Goal: Task Accomplishment & Management: Manage account settings

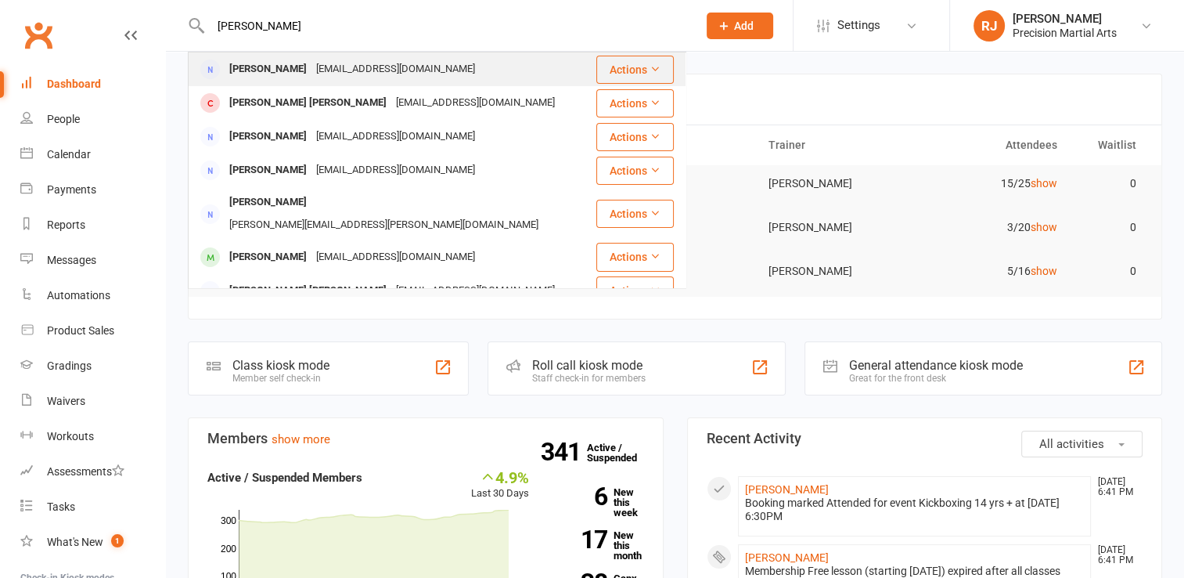
type input "[PERSON_NAME]"
click at [253, 70] on div "[PERSON_NAME]" at bounding box center [268, 69] width 87 height 23
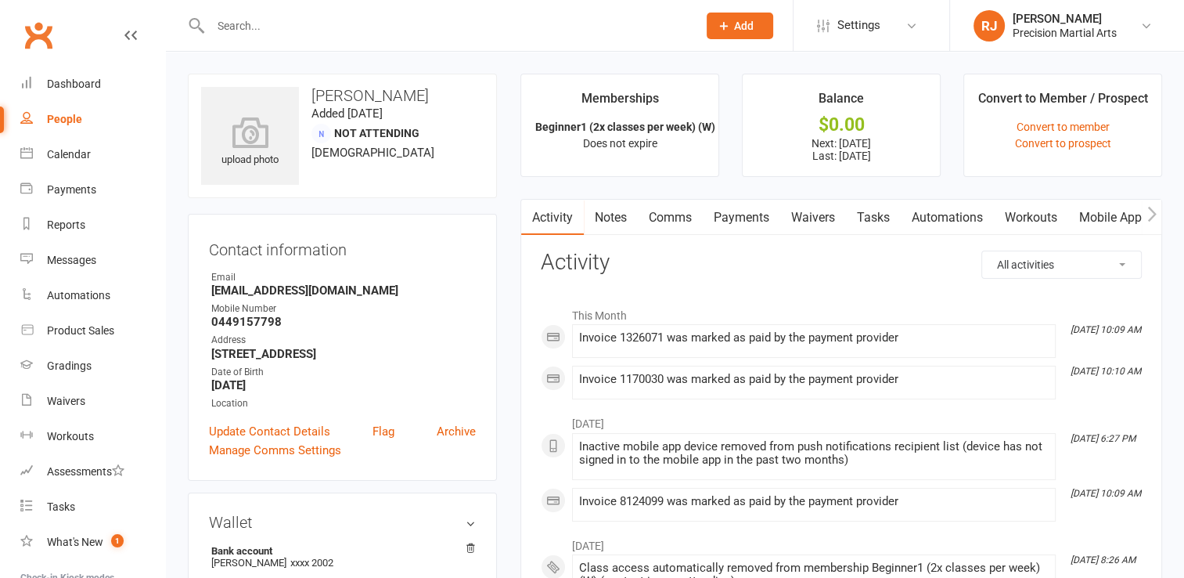
click at [732, 215] on link "Payments" at bounding box center [741, 218] width 77 height 36
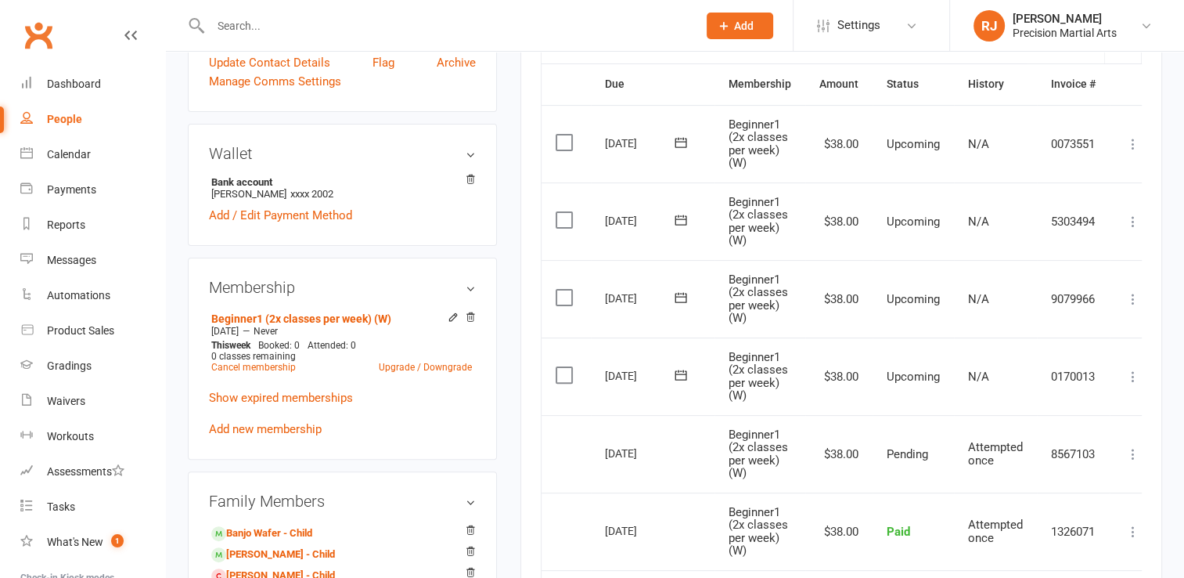
scroll to position [373, 0]
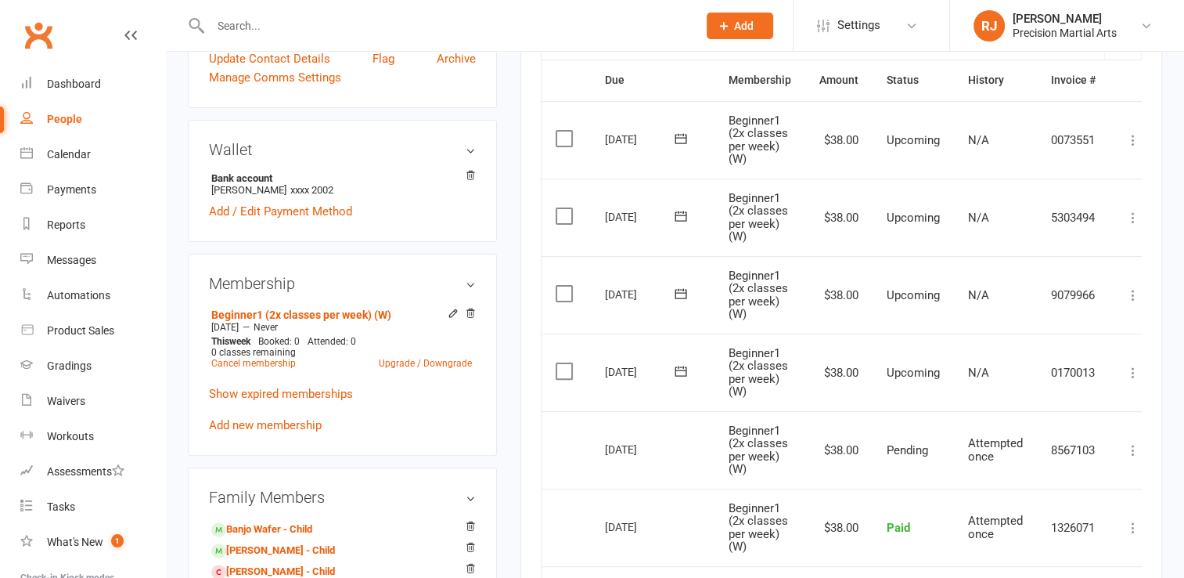
click at [684, 137] on icon at bounding box center [681, 139] width 16 height 16
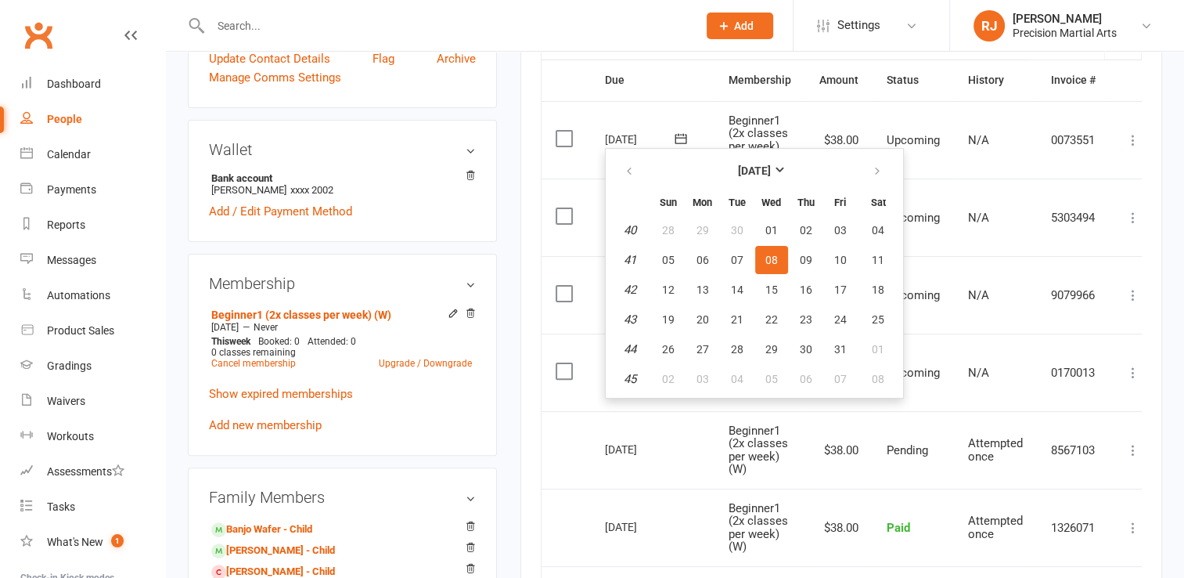
click at [625, 105] on td "[DATE] [DATE]" at bounding box center [653, 139] width 124 height 77
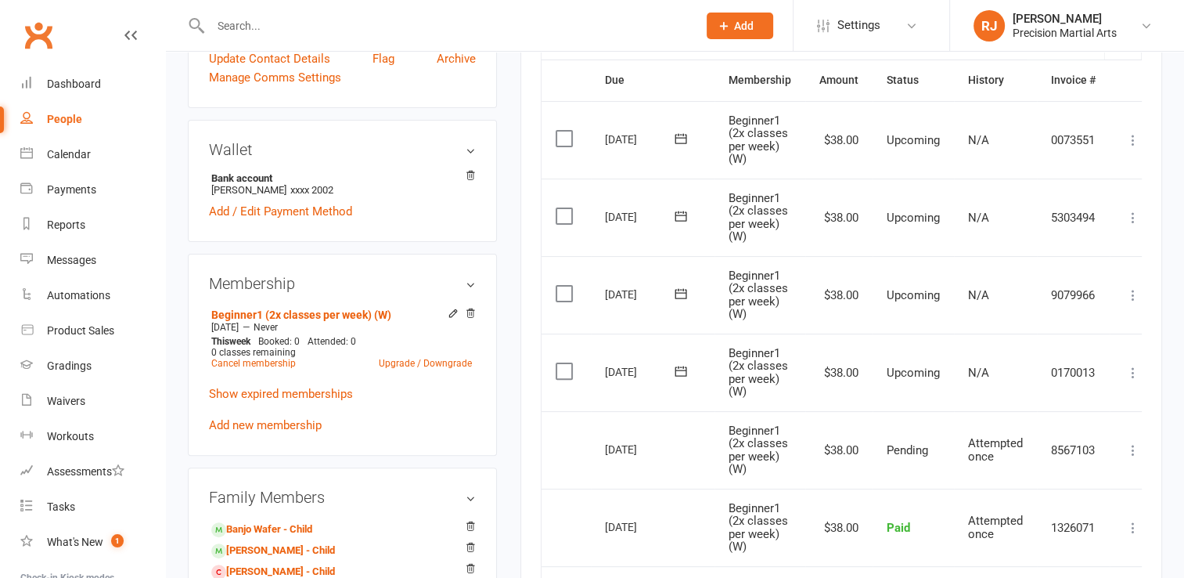
click at [569, 290] on label at bounding box center [566, 294] width 21 height 16
click at [566, 286] on input "checkbox" at bounding box center [561, 286] width 10 height 0
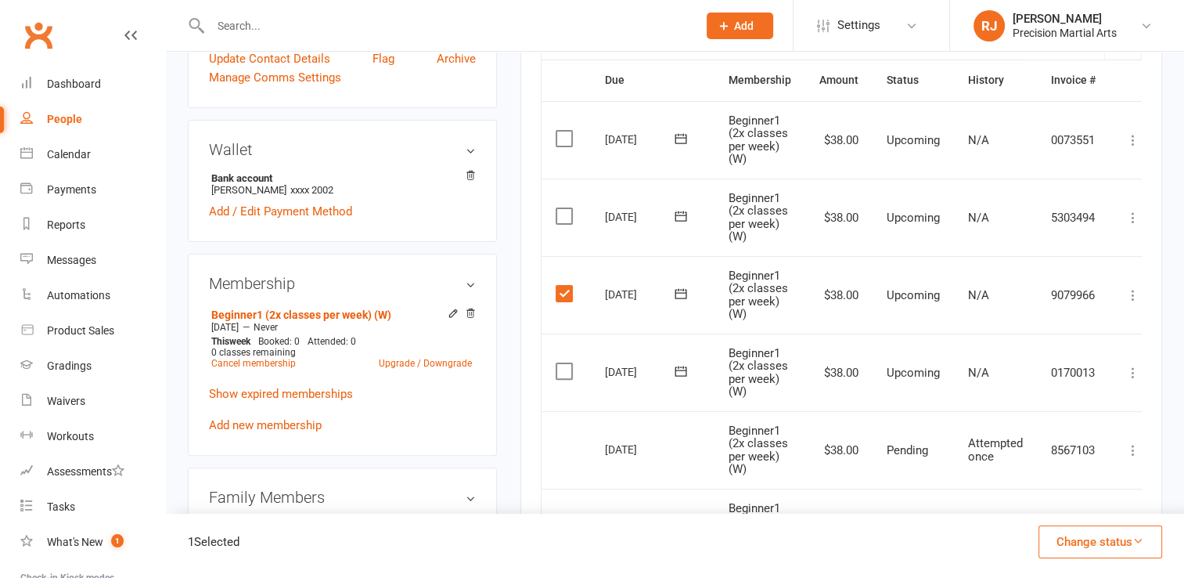
click at [566, 223] on td "Select this" at bounding box center [566, 216] width 49 height 77
click at [564, 219] on label at bounding box center [566, 216] width 21 height 16
click at [564, 208] on input "checkbox" at bounding box center [561, 208] width 10 height 0
click at [680, 369] on icon at bounding box center [681, 371] width 16 height 16
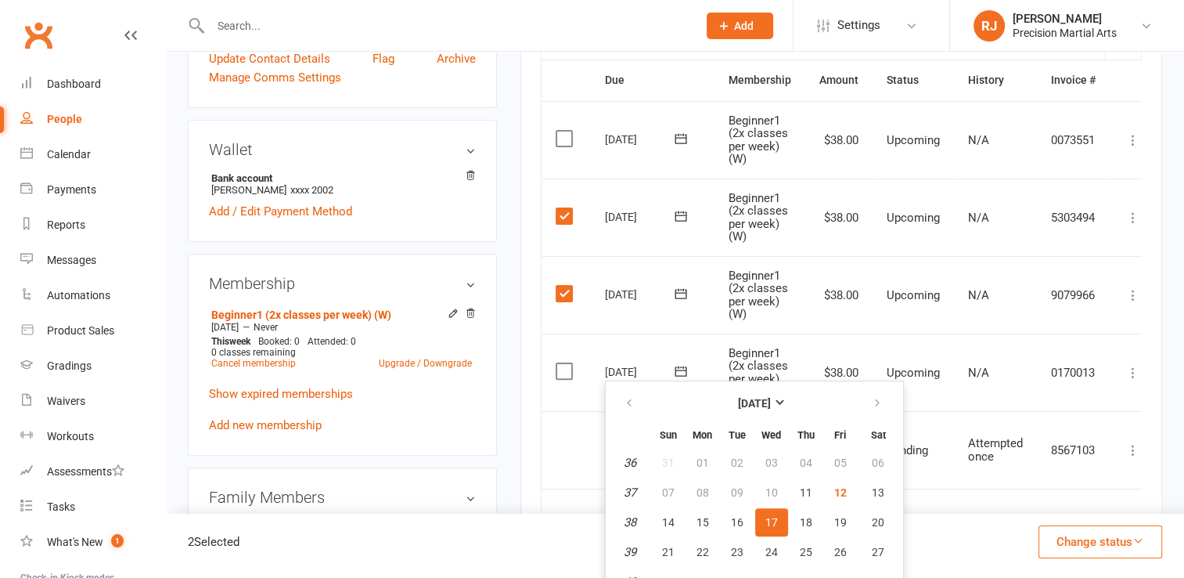
click at [564, 373] on label at bounding box center [566, 371] width 21 height 16
click at [564, 363] on input "checkbox" at bounding box center [561, 363] width 10 height 0
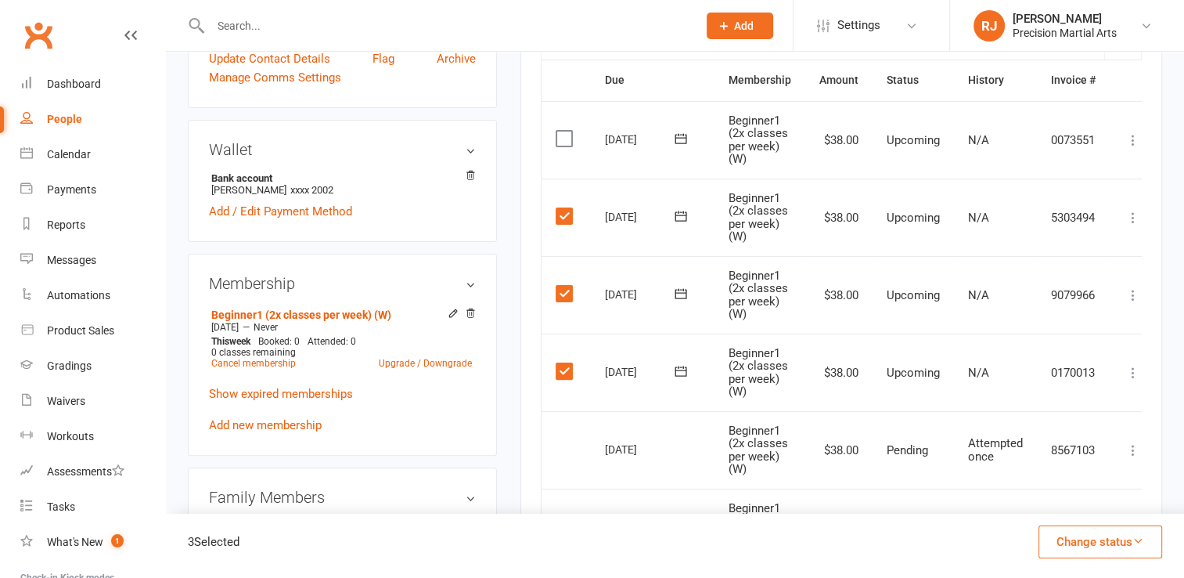
click at [517, 331] on main "Memberships Beginner1 (2x classes per week) (W) Does not expire Balance $0.00 N…" at bounding box center [841, 355] width 665 height 1309
drag, startPoint x: 1187, startPoint y: 265, endPoint x: 673, endPoint y: 369, distance: 524.7
drag, startPoint x: 673, startPoint y: 369, endPoint x: 684, endPoint y: 375, distance: 12.6
click at [684, 375] on icon at bounding box center [681, 371] width 16 height 16
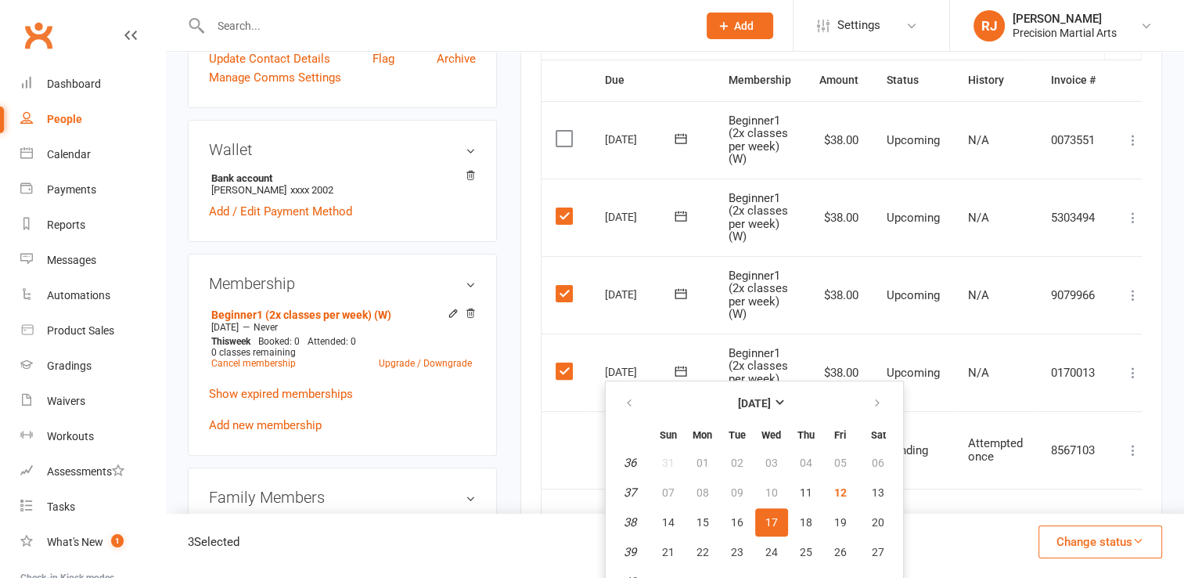
drag, startPoint x: 1195, startPoint y: 387, endPoint x: 1149, endPoint y: 443, distance: 72.9
drag, startPoint x: 1149, startPoint y: 443, endPoint x: 1174, endPoint y: 493, distance: 56.0
click at [1174, 493] on div "upload photo [PERSON_NAME] Added [DATE] Not Attending [DEMOGRAPHIC_DATA] Contac…" at bounding box center [675, 375] width 1018 height 1392
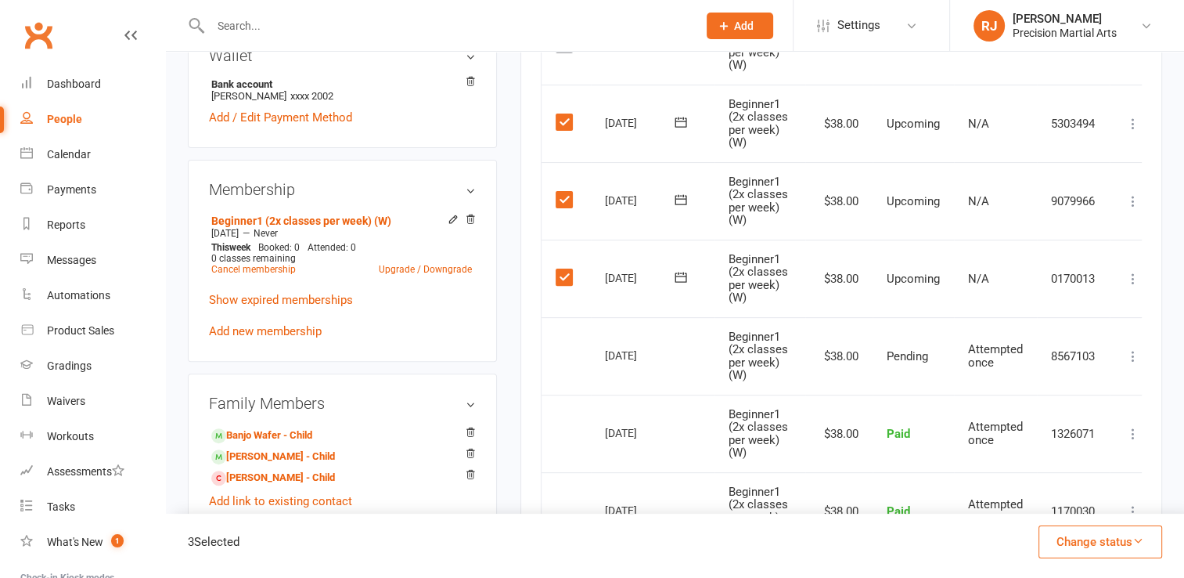
scroll to position [465, 0]
click at [674, 201] on icon at bounding box center [681, 201] width 16 height 16
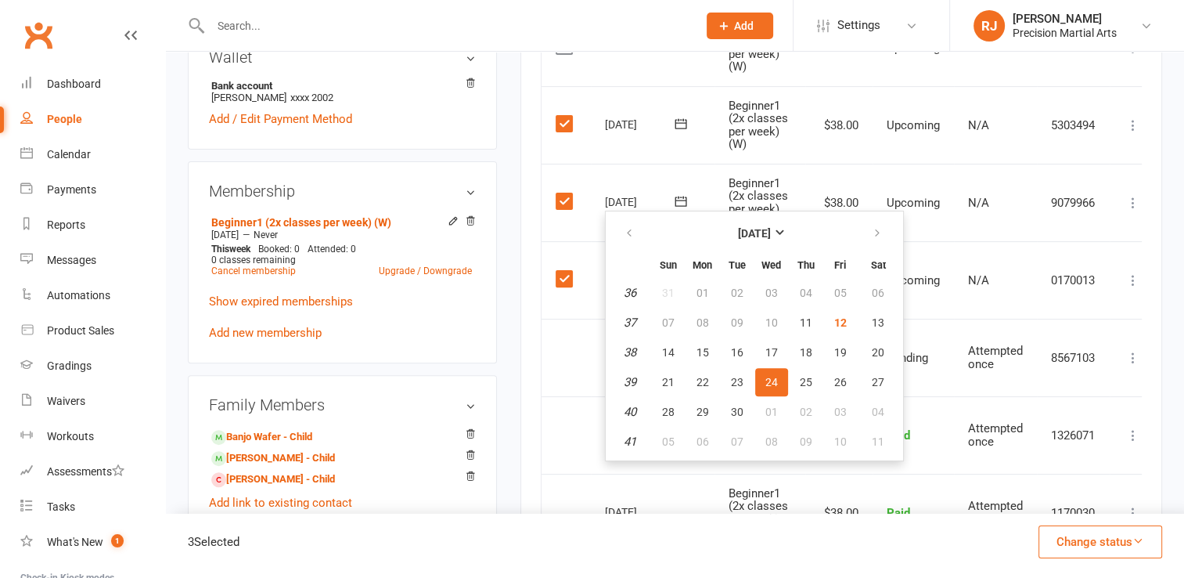
drag, startPoint x: 506, startPoint y: 297, endPoint x: 539, endPoint y: 104, distance: 195.2
click at [539, 104] on div "Activity Notes Comms Payments Waivers Tasks Automations Workouts Mobile App Cre…" at bounding box center [842, 318] width 642 height 1169
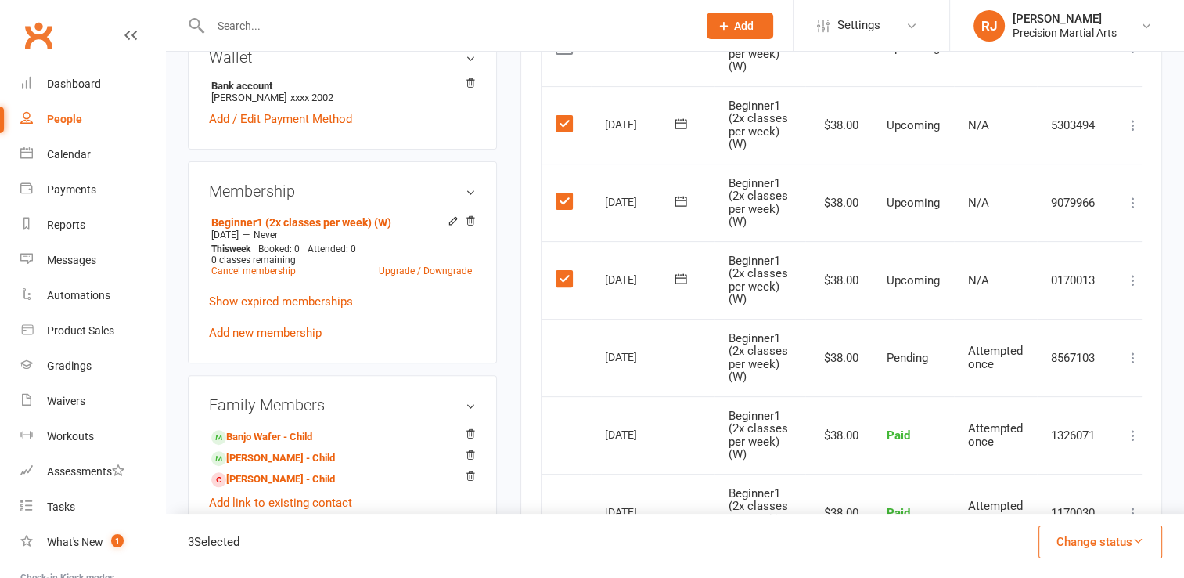
click at [1087, 530] on button "Change status" at bounding box center [1101, 541] width 124 height 33
click at [1050, 491] on link "Skipped" at bounding box center [1084, 499] width 155 height 31
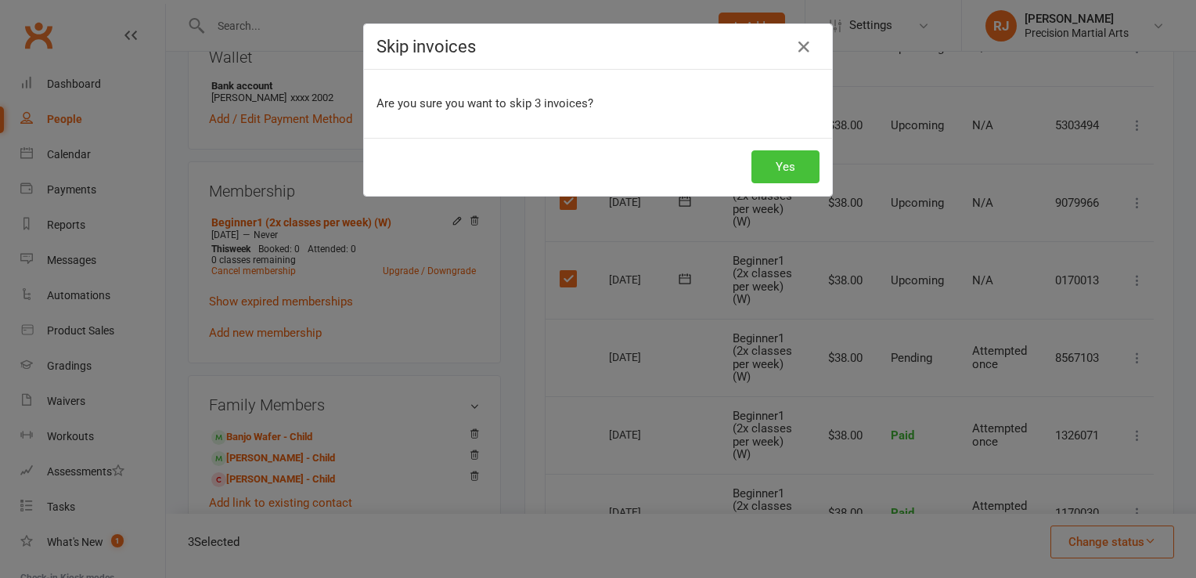
click at [773, 160] on button "Yes" at bounding box center [785, 166] width 68 height 33
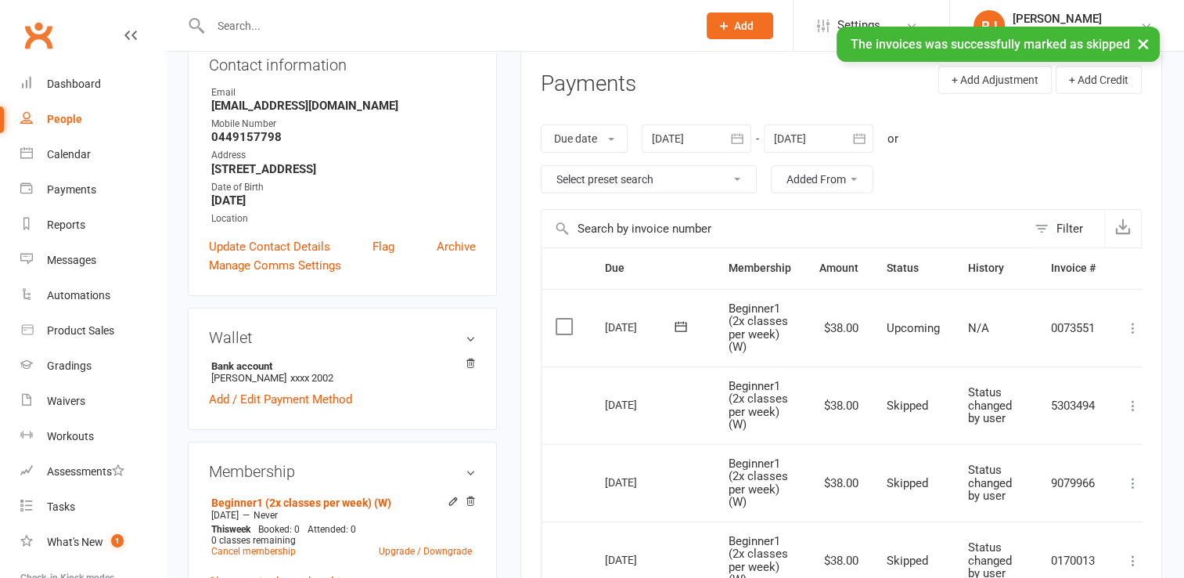
scroll to position [154, 0]
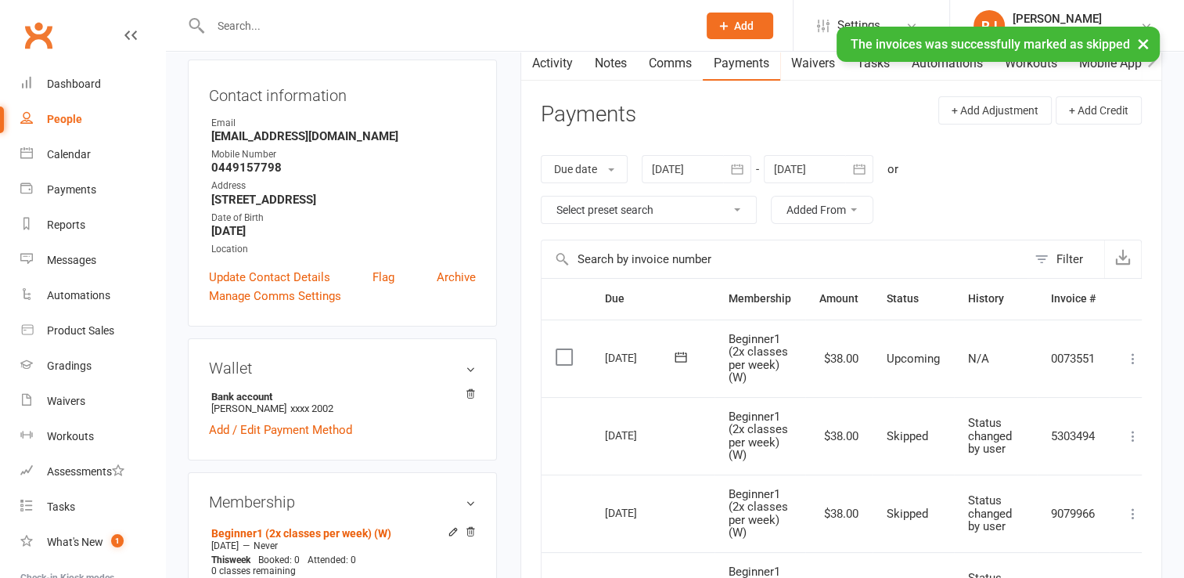
click at [600, 27] on div "× The invoices was successfully marked as skipped" at bounding box center [582, 27] width 1164 height 0
click at [606, 27] on div "× The invoices was successfully marked as skipped" at bounding box center [582, 27] width 1164 height 0
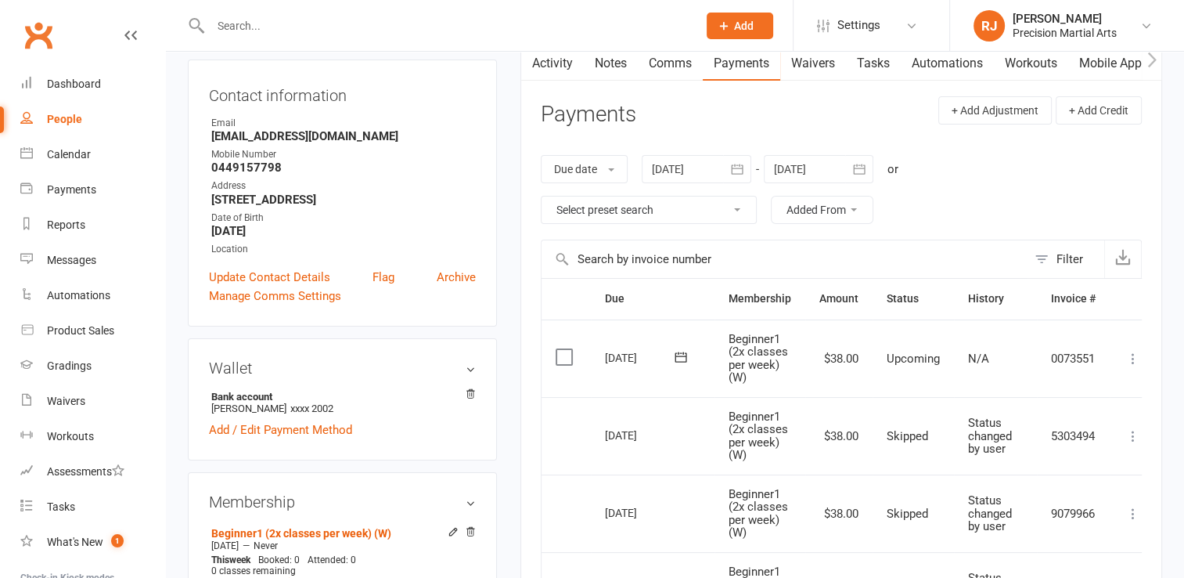
click at [611, 64] on link "Notes" at bounding box center [611, 63] width 54 height 36
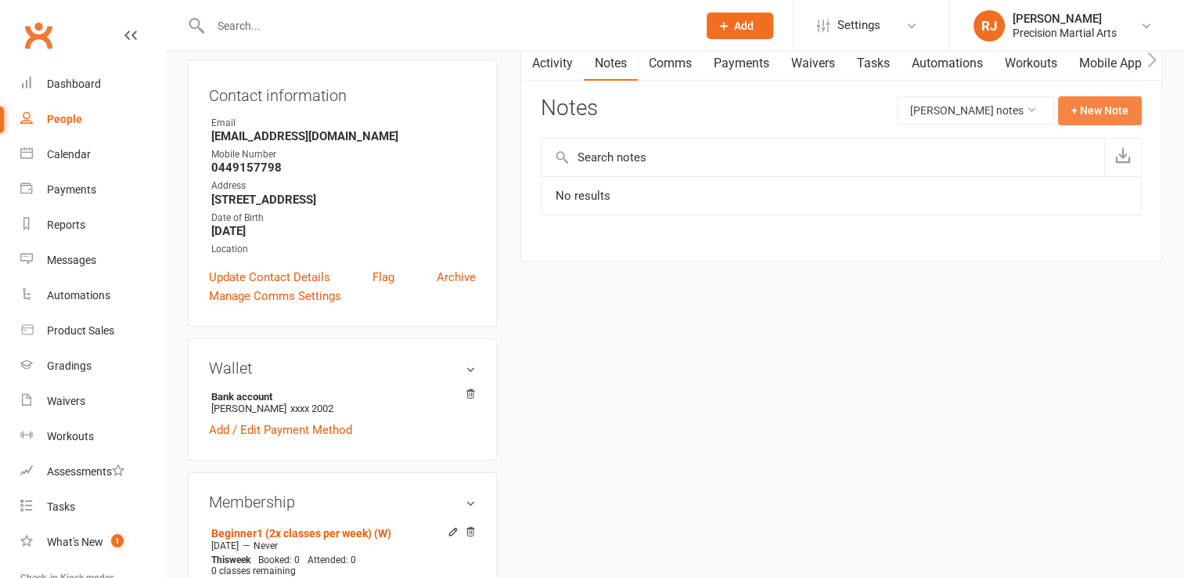
click at [1101, 106] on button "+ New Note" at bounding box center [1100, 110] width 84 height 28
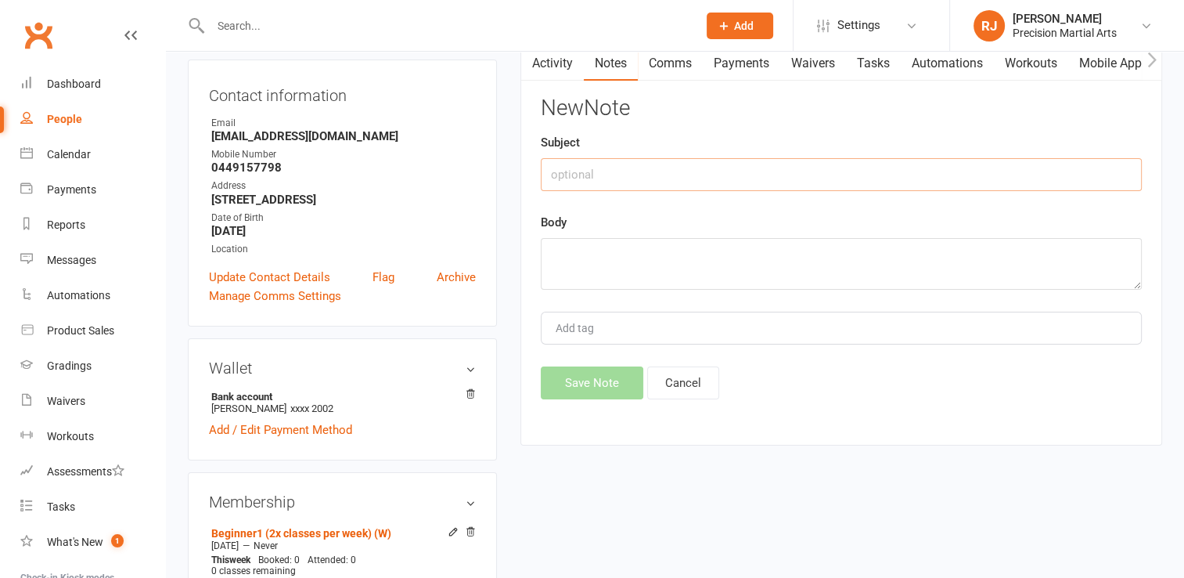
click at [661, 166] on input "text" at bounding box center [841, 174] width 601 height 33
type input "Hold"
click at [618, 249] on textarea at bounding box center [841, 264] width 601 height 52
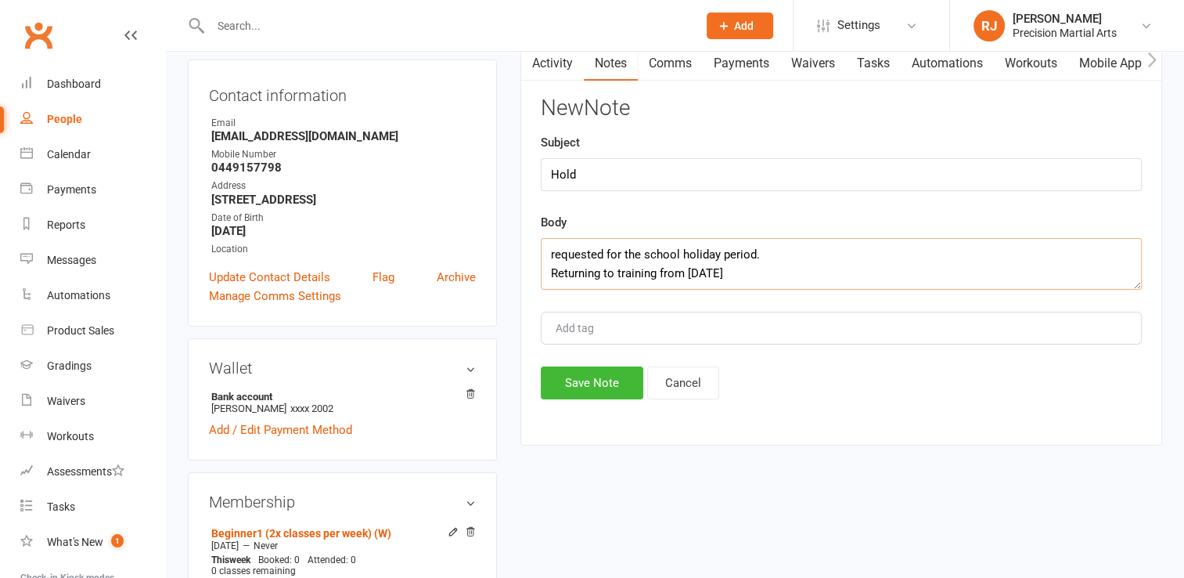
click at [604, 254] on textarea "requested for the school holiday period. Returning to training from [DATE]" at bounding box center [841, 264] width 601 height 52
click at [764, 267] on textarea "requested from 18/9 for the school holiday period. Returning to training from […" at bounding box center [841, 264] width 601 height 52
type textarea "requested from 18/9 for the school holiday period. Returning to training from […"
click at [628, 385] on button "Save Note" at bounding box center [592, 382] width 103 height 33
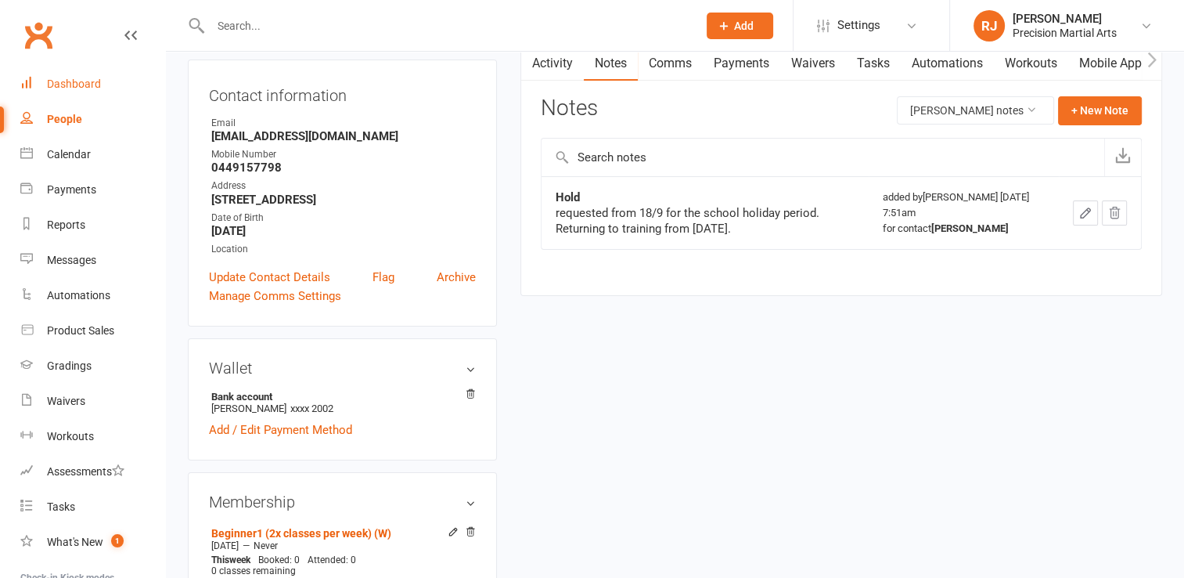
click at [77, 80] on div "Dashboard" at bounding box center [74, 83] width 54 height 13
